Goal: Find contact information: Obtain details needed to contact an individual or organization

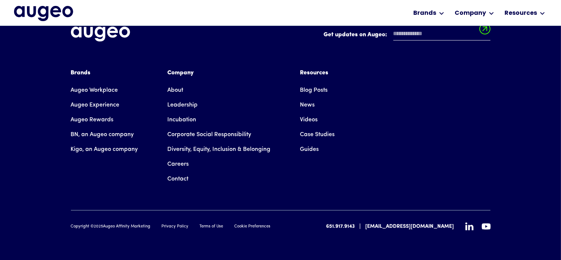
scroll to position [2636, 0]
click at [471, 228] on icon at bounding box center [469, 226] width 8 height 8
click at [180, 90] on link "About" at bounding box center [176, 89] width 16 height 15
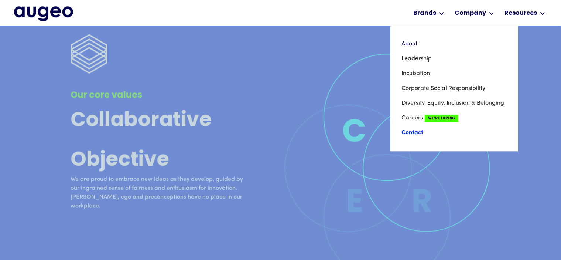
scroll to position [1973, 0]
click at [408, 135] on link "Contact" at bounding box center [455, 132] width 106 height 15
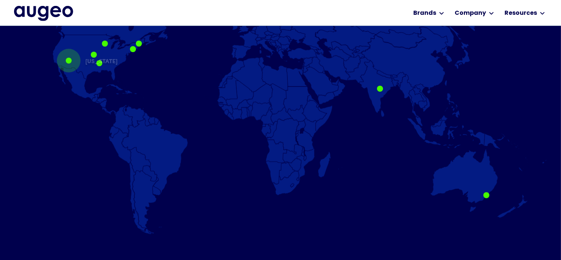
scroll to position [521, 0]
